Goal: Transaction & Acquisition: Download file/media

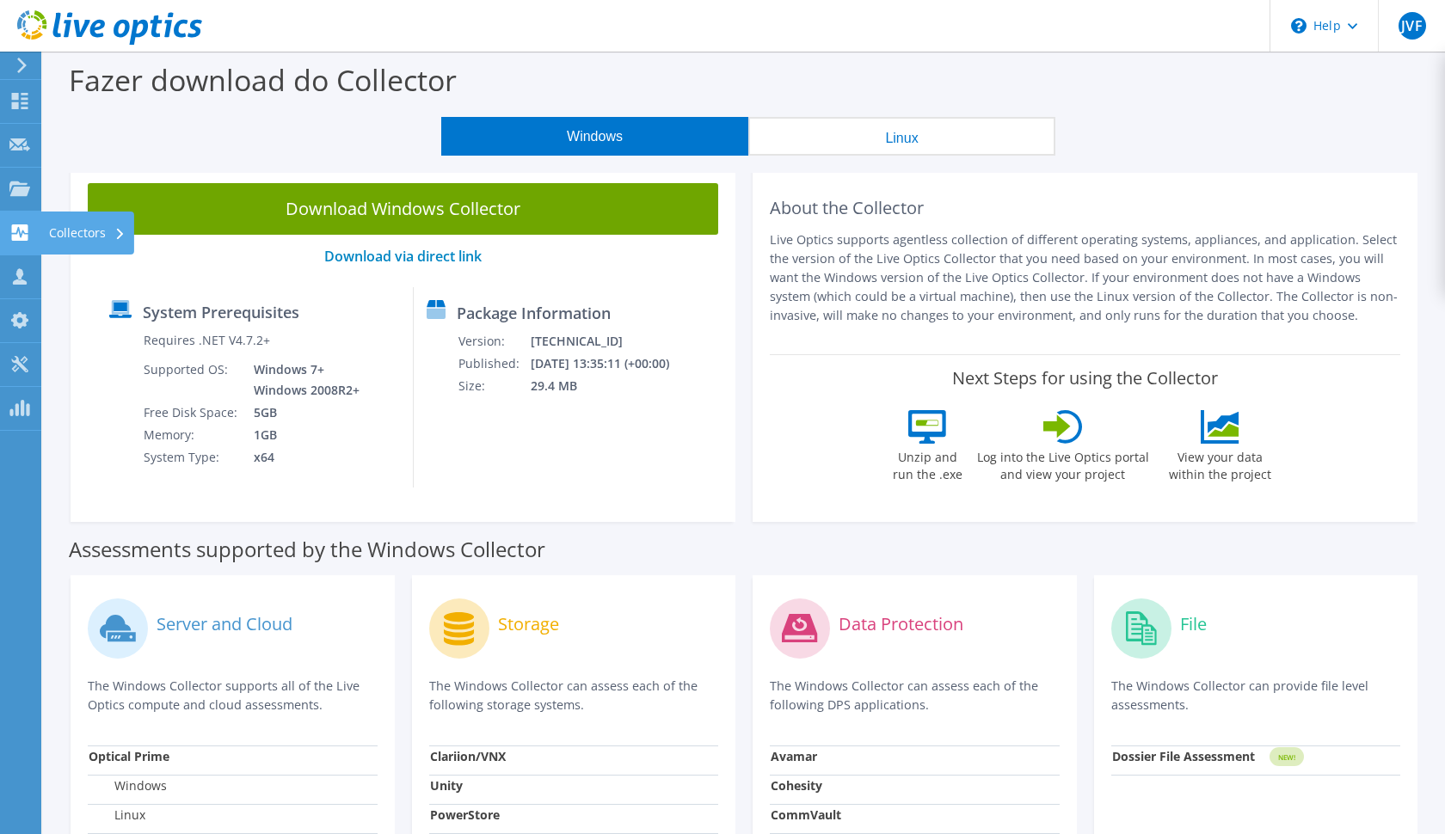
click at [22, 230] on icon at bounding box center [19, 233] width 21 height 16
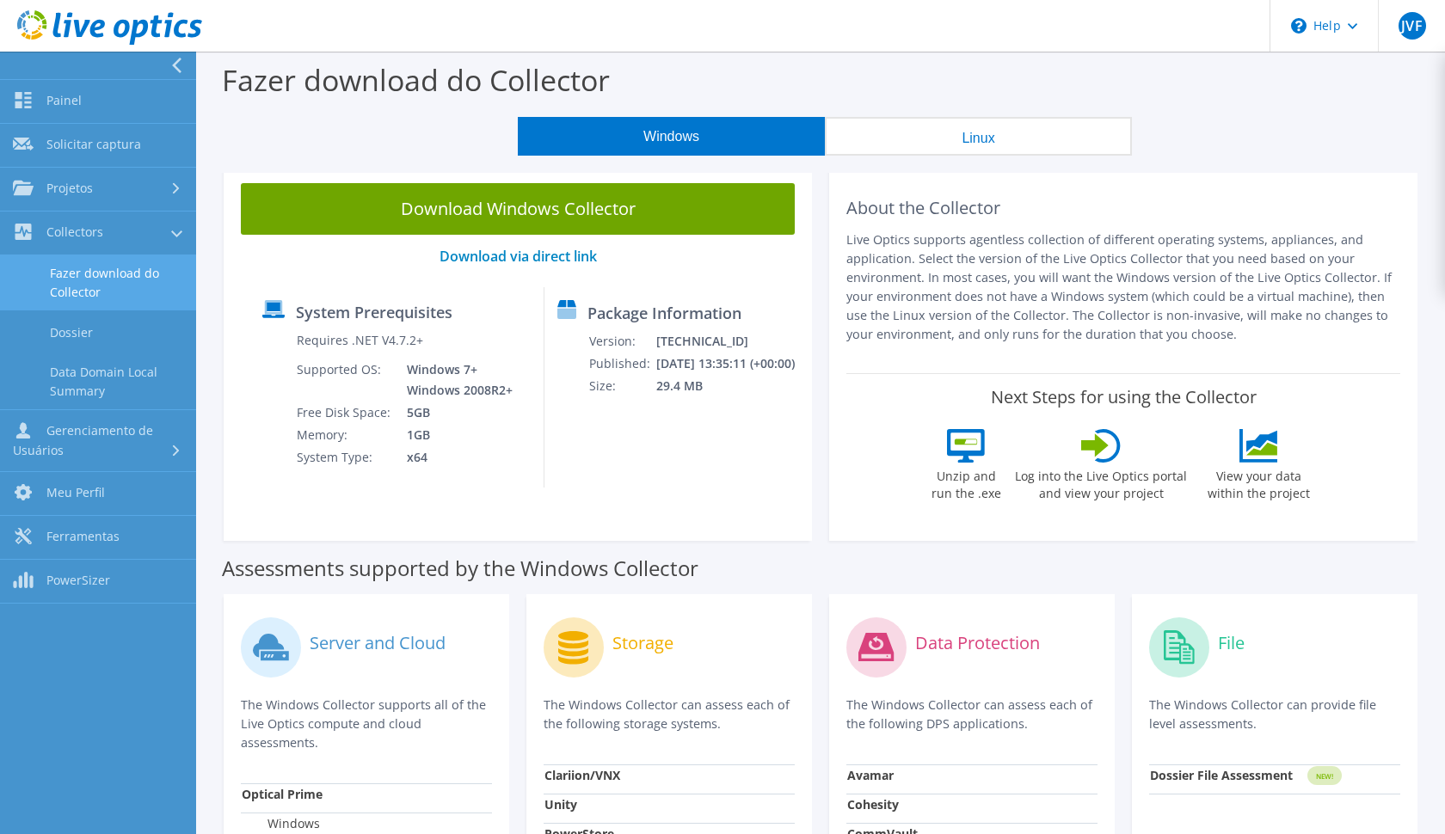
click at [108, 298] on link "Fazer download do Collector" at bounding box center [98, 282] width 196 height 55
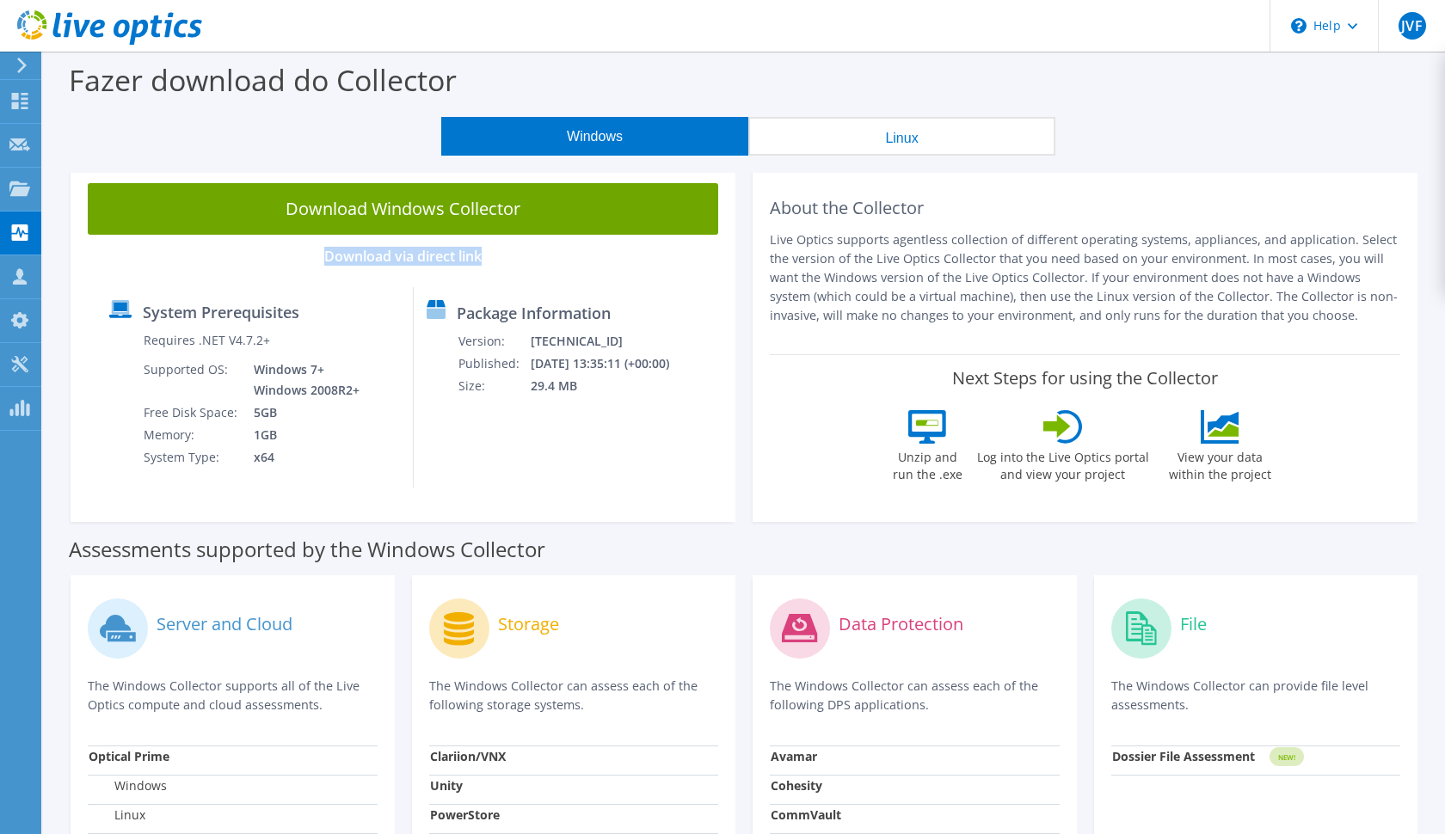
drag, startPoint x: 391, startPoint y: 261, endPoint x: 342, endPoint y: 280, distance: 53.7
click at [288, 303] on div "Download Windows Collector Download via direct link System Prerequisites Requir…" at bounding box center [403, 344] width 665 height 356
click at [271, 250] on p "Download via direct link" at bounding box center [403, 257] width 631 height 16
drag, startPoint x: 351, startPoint y: 263, endPoint x: 323, endPoint y: 266, distance: 28.5
click at [306, 269] on div "Download Windows Collector Download via direct link System Prerequisites Requir…" at bounding box center [403, 344] width 665 height 356
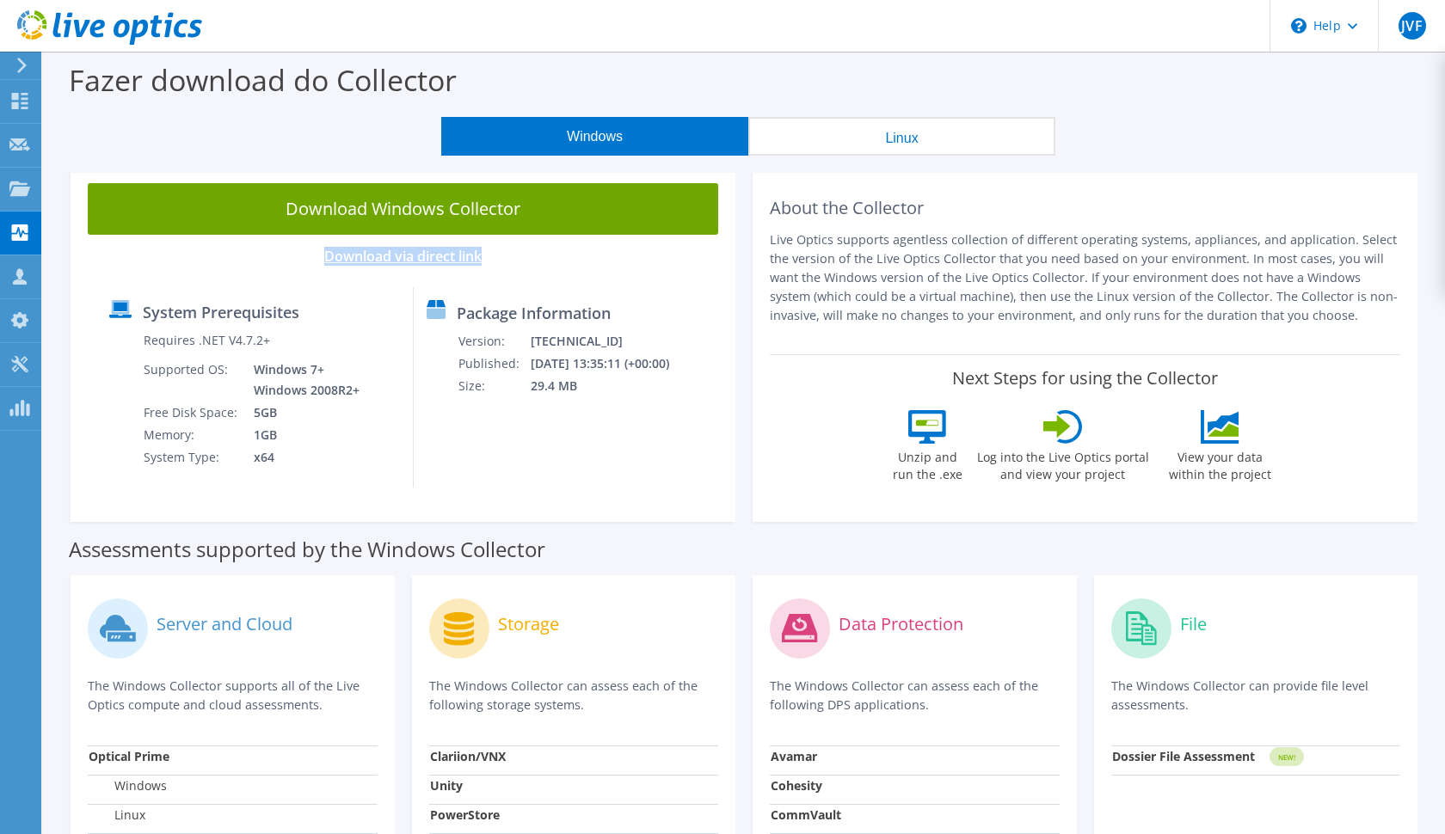
click at [353, 254] on link "Download via direct link" at bounding box center [402, 256] width 157 height 19
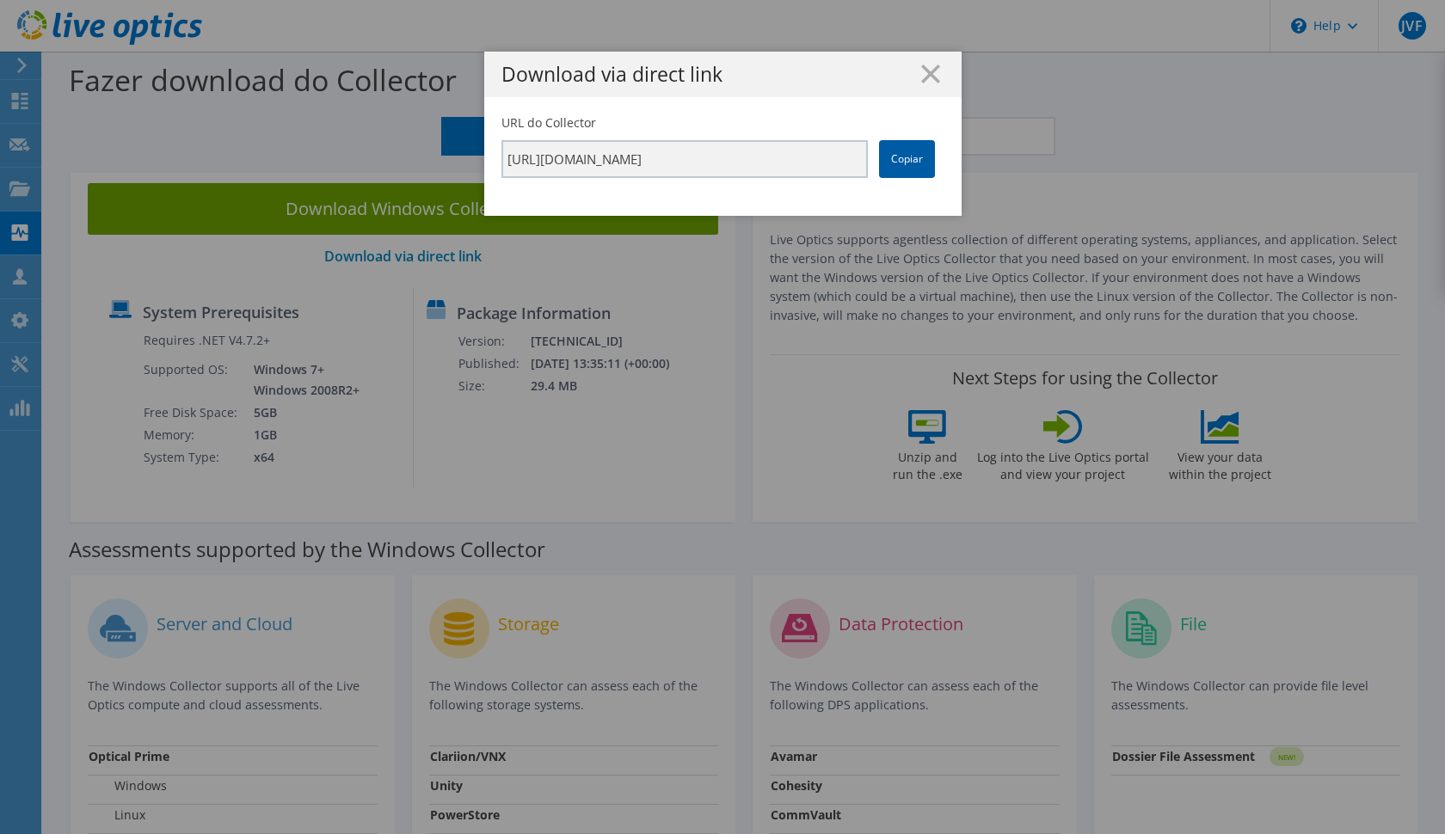
click at [929, 173] on link "Copiar" at bounding box center [907, 159] width 56 height 38
click at [908, 154] on link "Copiar" at bounding box center [907, 159] width 56 height 38
